Goal: Transaction & Acquisition: Purchase product/service

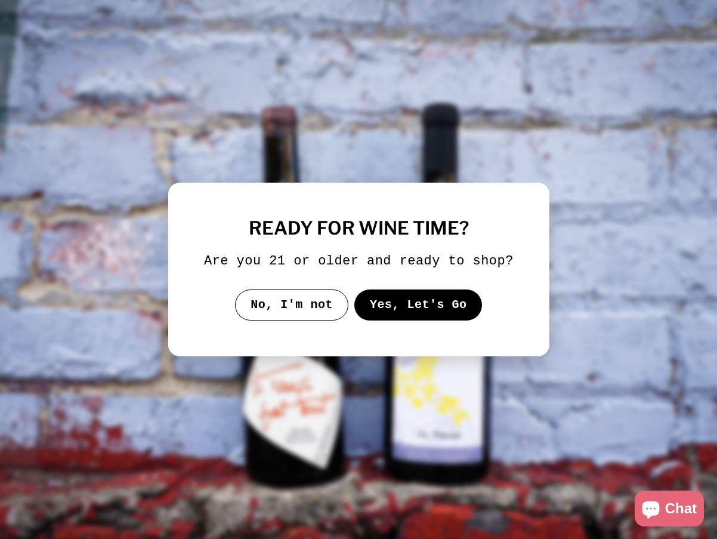
click at [400, 303] on button "Yes, Let's Go" at bounding box center [418, 304] width 128 height 31
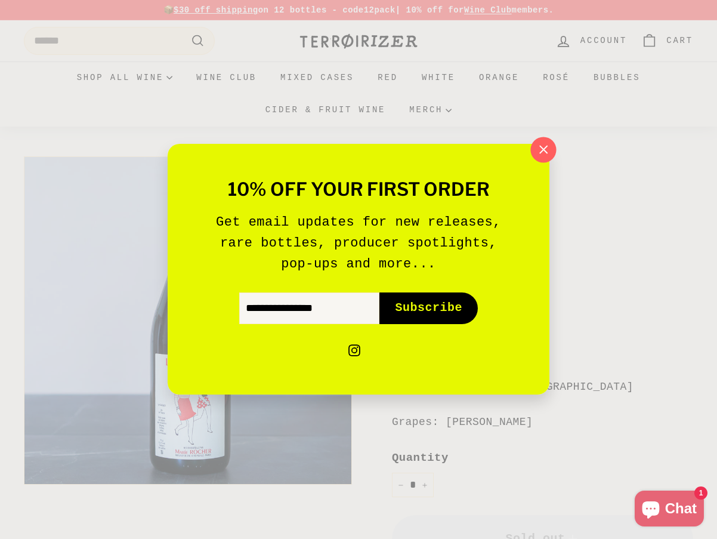
click at [540, 139] on button ""Close (esc)"" at bounding box center [543, 150] width 26 height 26
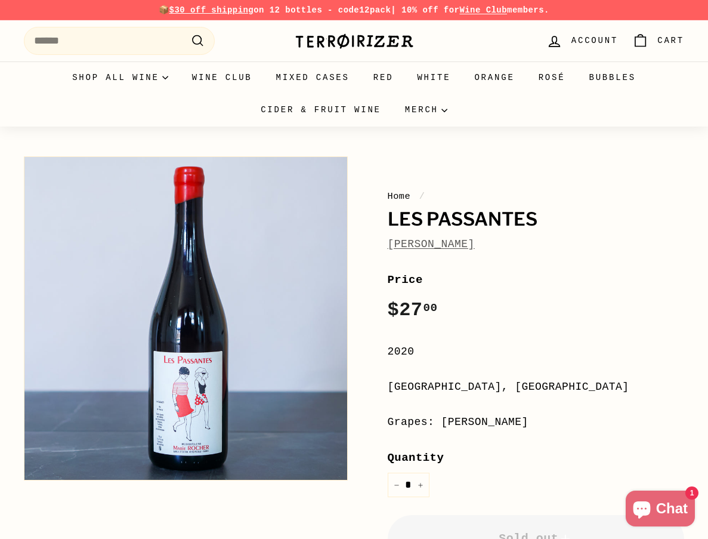
click at [428, 242] on link "[PERSON_NAME]" at bounding box center [431, 244] width 87 height 12
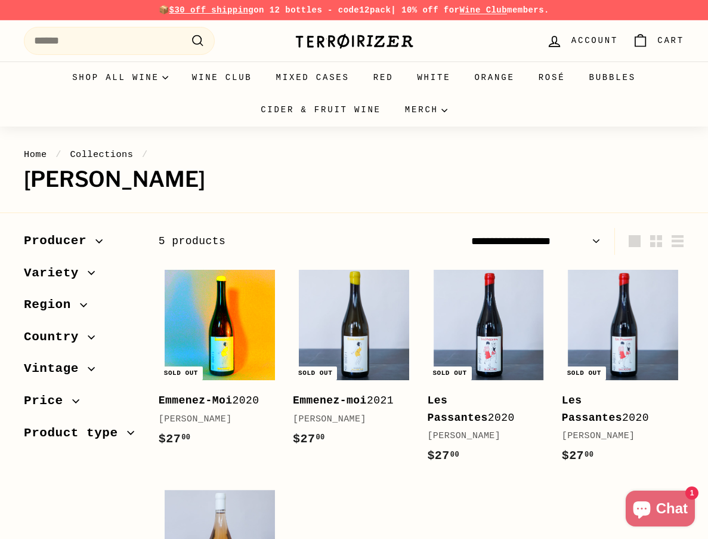
click at [244, 297] on img at bounding box center [220, 325] width 110 height 110
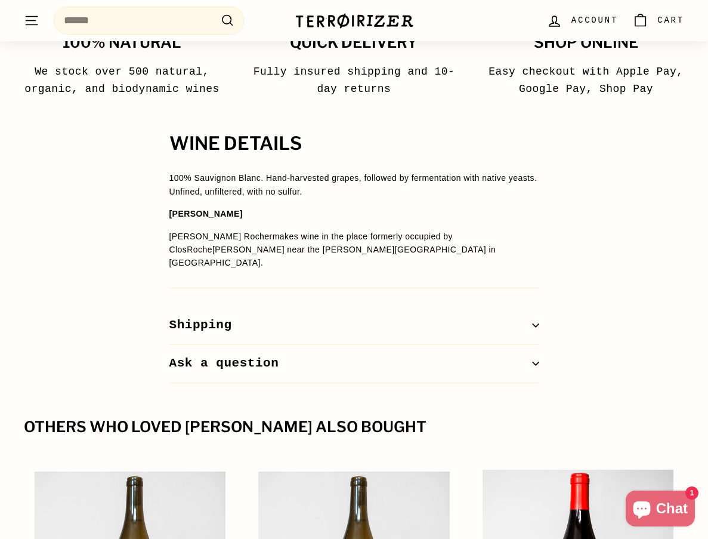
scroll to position [954, 0]
